Goal: Find specific page/section: Find specific page/section

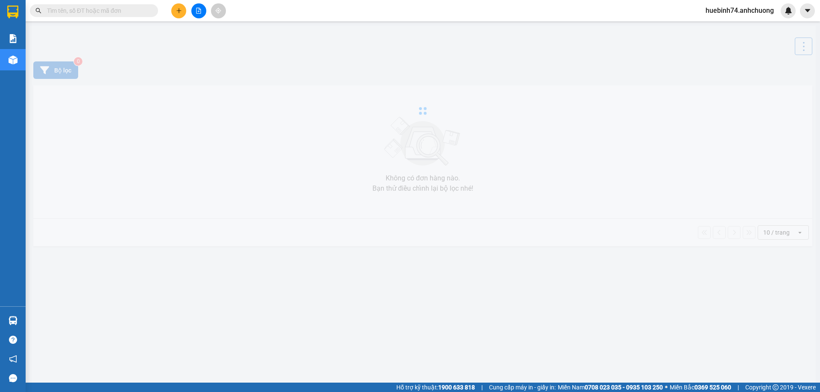
click at [106, 9] on input "text" at bounding box center [97, 10] width 101 height 9
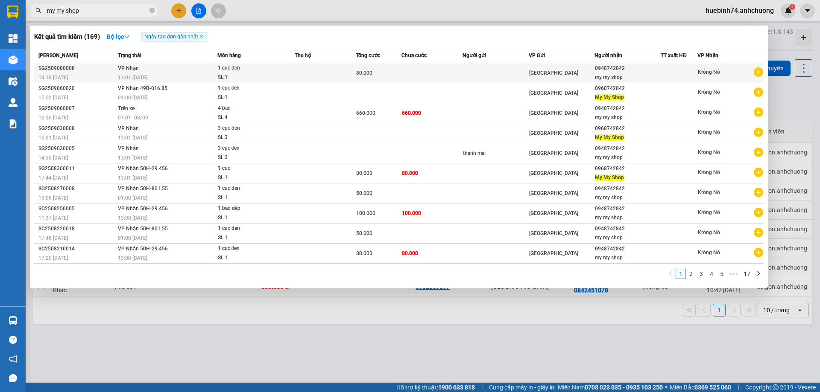
type input "my my shop"
click at [294, 79] on span "1 cuc den SL: 1" at bounding box center [256, 73] width 76 height 18
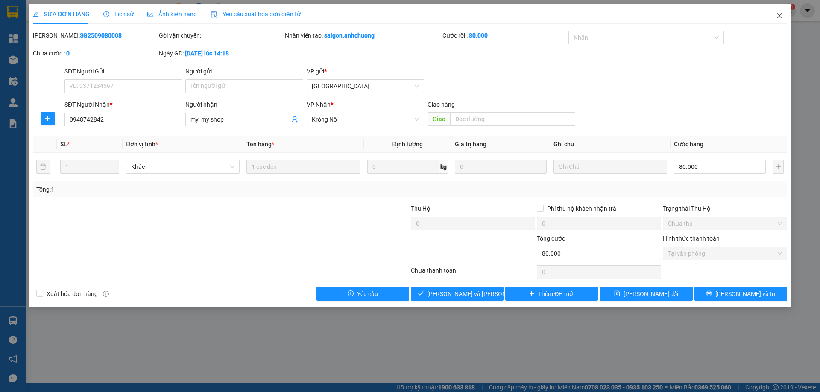
click at [776, 16] on icon "close" at bounding box center [779, 15] width 7 height 7
